Goal: Information Seeking & Learning: Check status

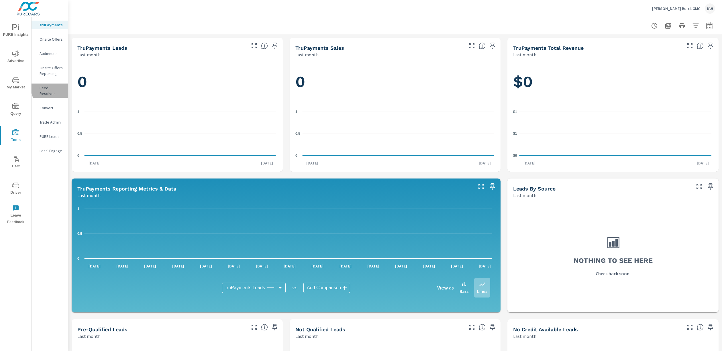
click at [54, 88] on p "Feed Resolver" at bounding box center [52, 90] width 24 height 11
click at [55, 87] on p "Feed Resolver" at bounding box center [52, 90] width 24 height 11
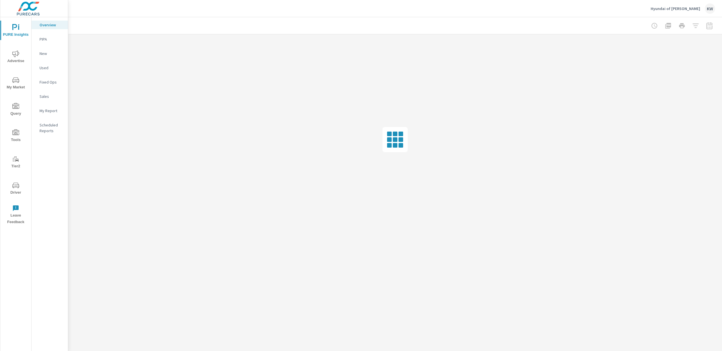
click at [12, 193] on span "Driver" at bounding box center [15, 189] width 27 height 14
click at [13, 192] on span "Driver" at bounding box center [15, 189] width 27 height 14
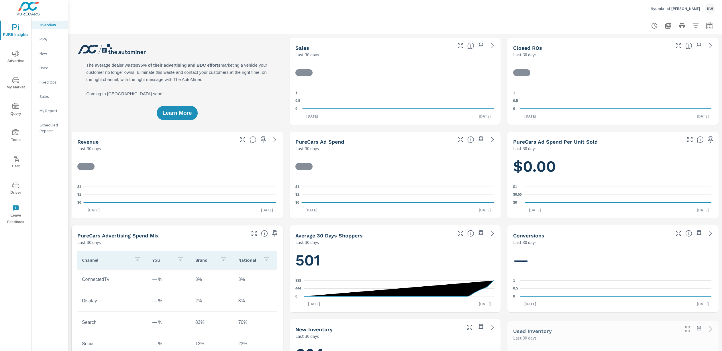
click at [18, 191] on span "Driver" at bounding box center [15, 189] width 27 height 14
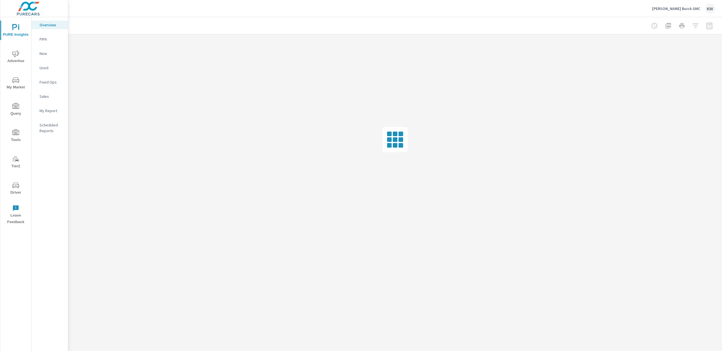
click at [15, 192] on span "Driver" at bounding box center [15, 189] width 27 height 14
